Goal: Task Accomplishment & Management: Complete application form

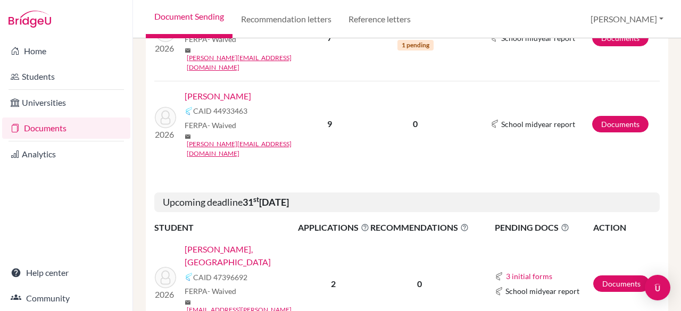
scroll to position [268, 0]
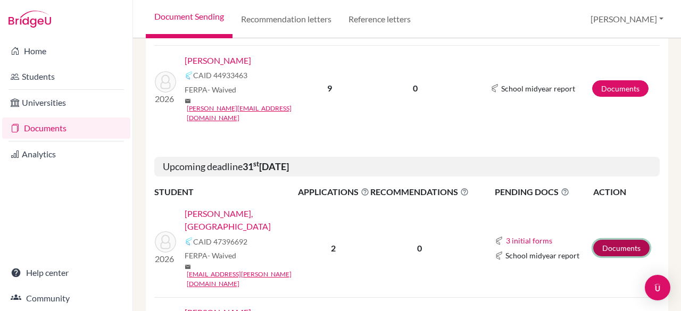
click at [610, 240] on link "Documents" at bounding box center [621, 248] width 56 height 16
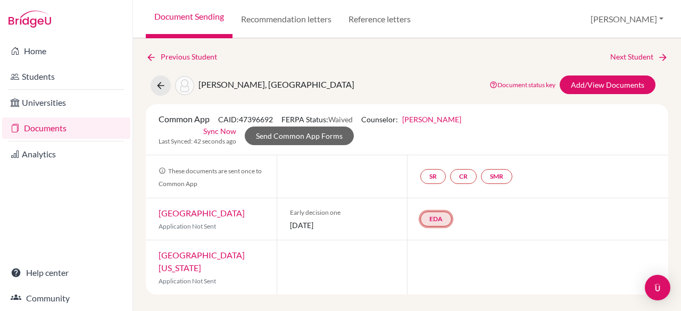
click at [430, 221] on link "EDA" at bounding box center [435, 219] width 31 height 15
click at [427, 164] on h3 "Early decision agreement" at bounding box center [434, 167] width 104 height 19
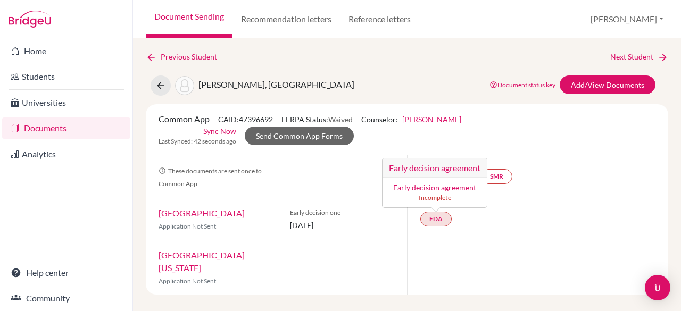
click at [444, 185] on link "Early decision agreement" at bounding box center [434, 187] width 83 height 9
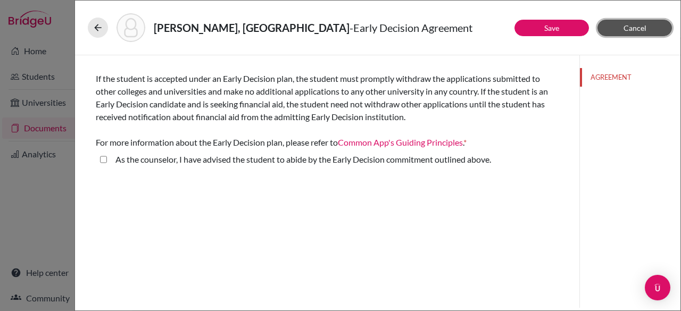
click at [631, 29] on span "Cancel" at bounding box center [634, 27] width 23 height 9
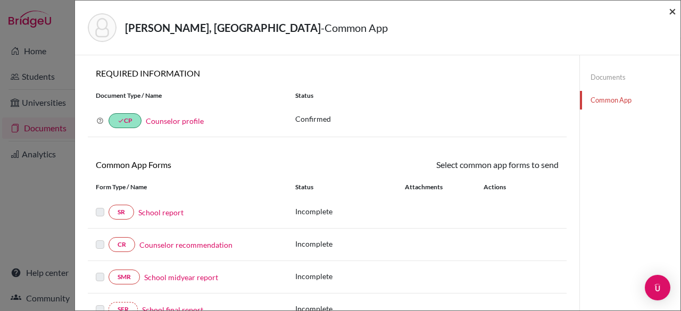
click at [675, 13] on span "×" at bounding box center [672, 10] width 7 height 15
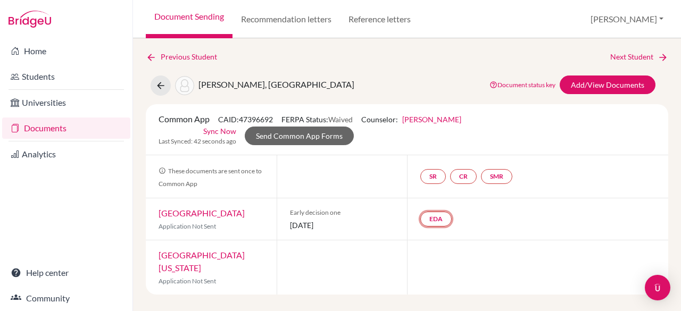
drag, startPoint x: 436, startPoint y: 220, endPoint x: 402, endPoint y: 162, distance: 67.2
click at [402, 162] on div "Common App CAID: 47396692 FERPA Status: Waived Counselor: [PERSON_NAME] First N…" at bounding box center [407, 199] width 522 height 190
click at [440, 219] on link "EDA" at bounding box center [435, 219] width 31 height 15
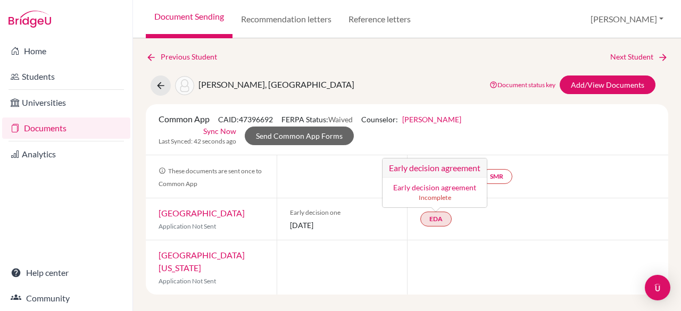
click at [429, 186] on link "Early decision agreement" at bounding box center [434, 187] width 83 height 9
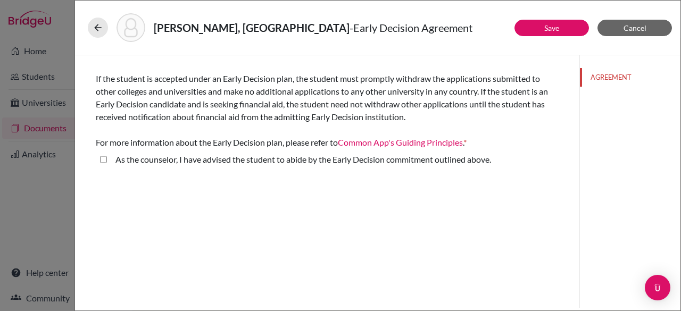
click at [103, 158] on above\ "As the counselor, I have advised the student to abide by the Early Decision com…" at bounding box center [103, 159] width 7 height 13
checkbox above\ "true"
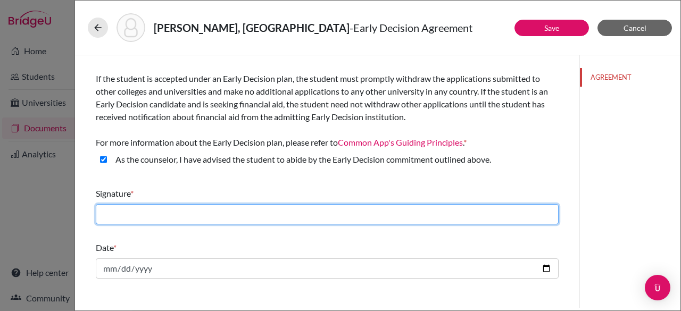
click at [227, 215] on input "text" at bounding box center [327, 214] width 463 height 20
click at [137, 210] on input "text" at bounding box center [327, 214] width 463 height 20
type input "[PERSON_NAME]"
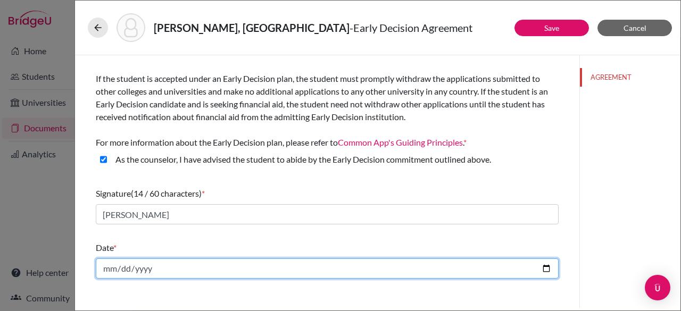
click at [176, 263] on input "date" at bounding box center [327, 268] width 463 height 20
type input "[DATE]"
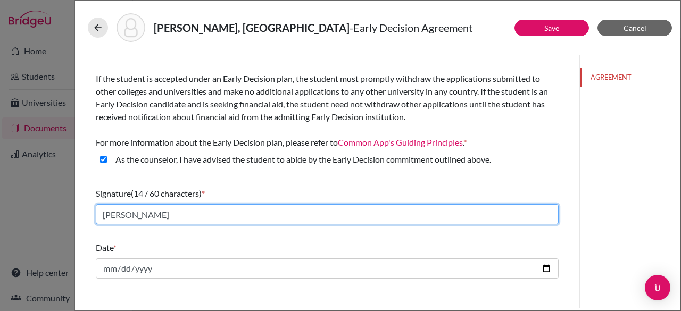
drag, startPoint x: 157, startPoint y: 216, endPoint x: 202, endPoint y: 242, distance: 51.9
click at [202, 242] on div "If the student is accepted under an Early Decision plan, the student must promp…" at bounding box center [327, 169] width 463 height 228
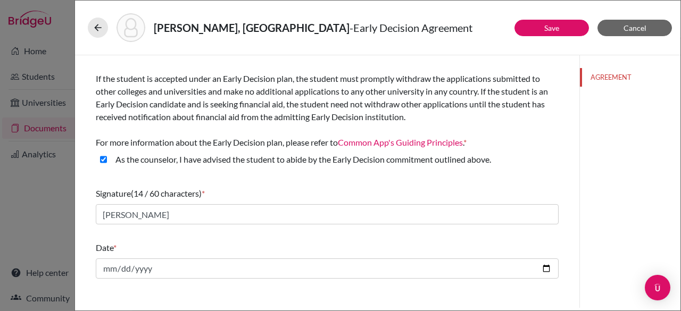
click at [202, 242] on div "Date *" at bounding box center [327, 247] width 463 height 13
click at [532, 26] on button "Save" at bounding box center [551, 28] width 74 height 16
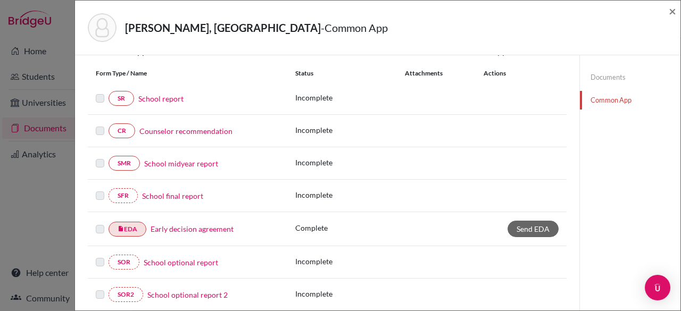
scroll to position [127, 0]
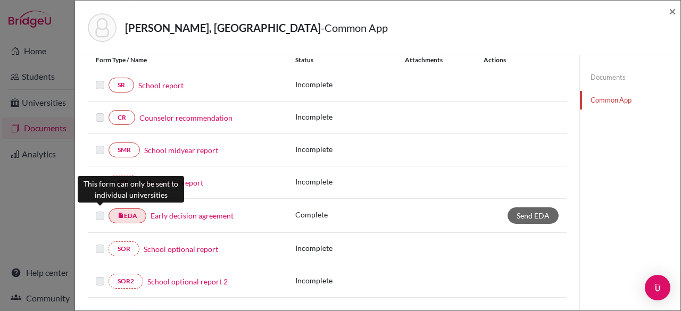
click at [103, 210] on label at bounding box center [100, 210] width 9 height 0
click at [102, 210] on label at bounding box center [100, 210] width 9 height 0
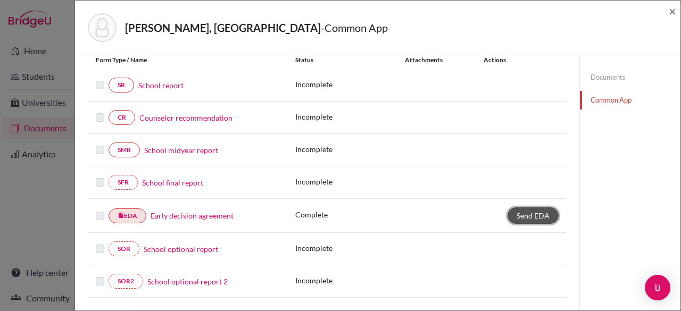
click at [540, 211] on span "Send EDA" at bounding box center [532, 215] width 33 height 9
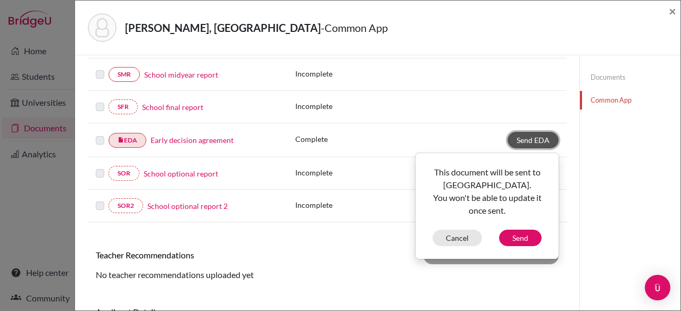
scroll to position [205, 0]
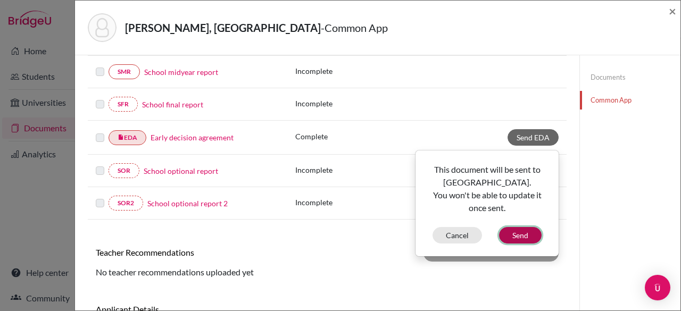
click at [516, 235] on button "Send" at bounding box center [520, 235] width 43 height 16
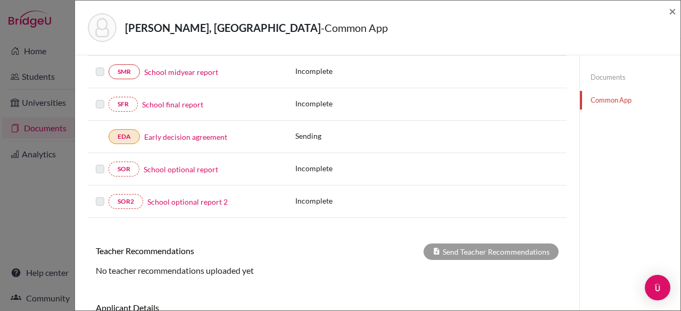
scroll to position [0, 0]
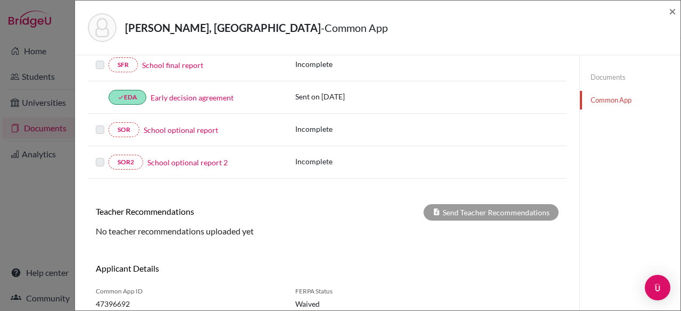
scroll to position [225, 0]
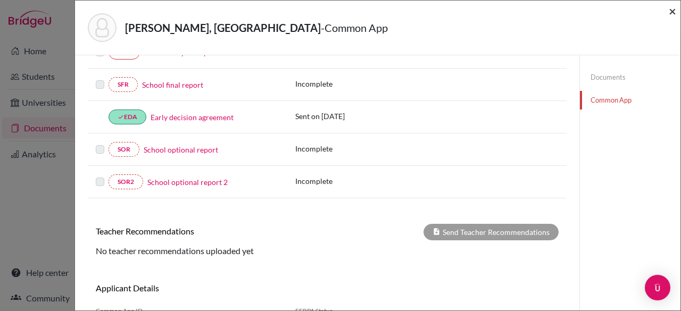
click at [670, 14] on span "×" at bounding box center [672, 10] width 7 height 15
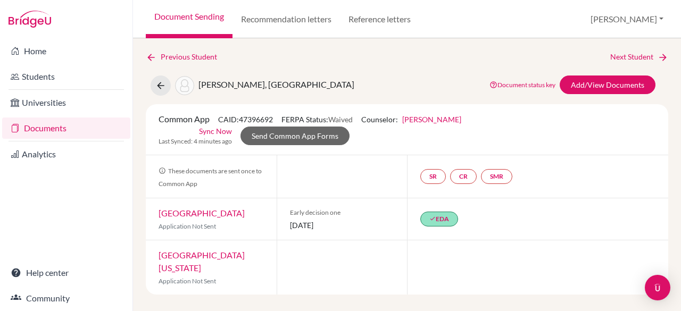
click at [64, 126] on link "Documents" at bounding box center [66, 128] width 128 height 21
